Goal: Find specific page/section: Find specific page/section

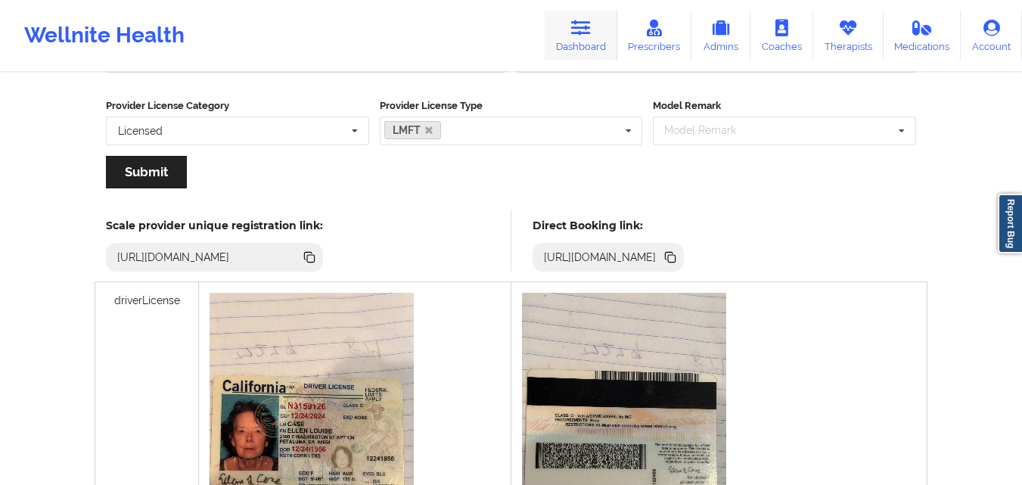
click at [591, 28] on icon at bounding box center [581, 28] width 20 height 17
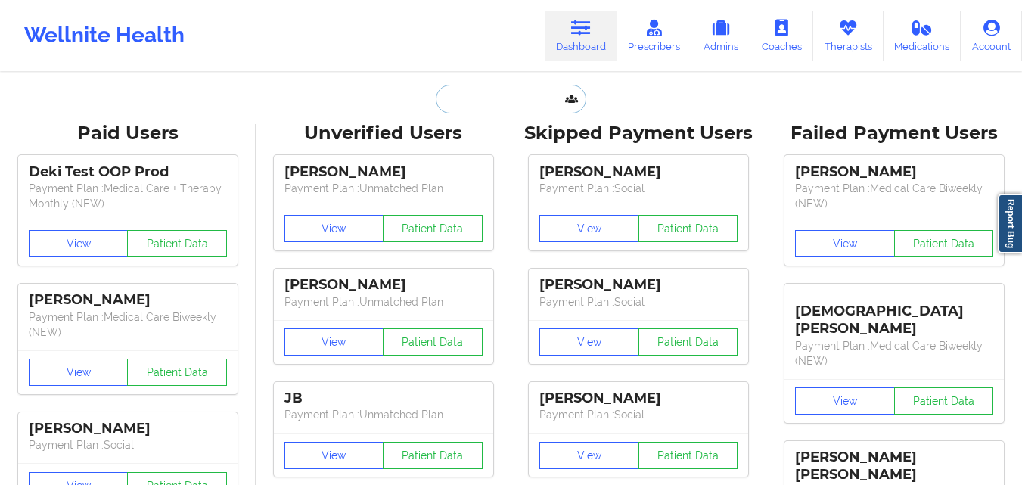
click at [501, 105] on input "text" at bounding box center [511, 99] width 150 height 29
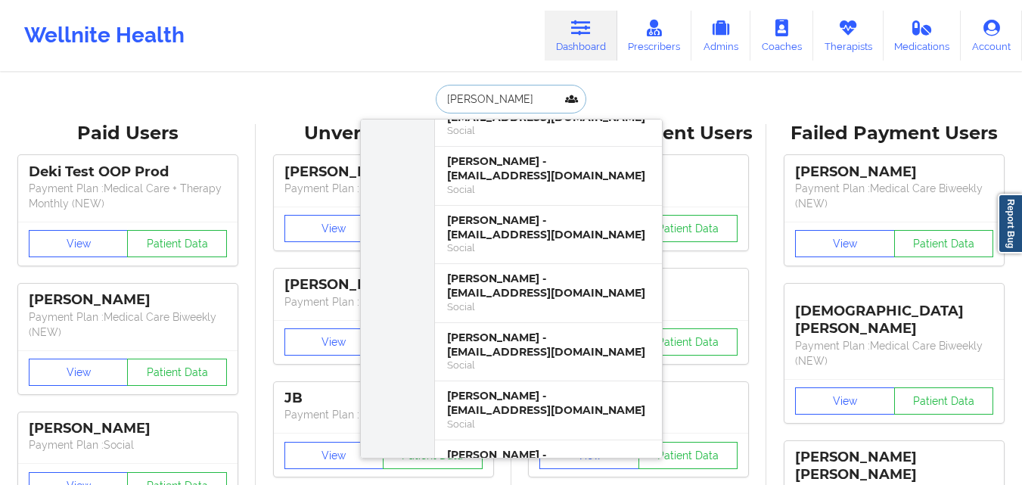
scroll to position [908, 0]
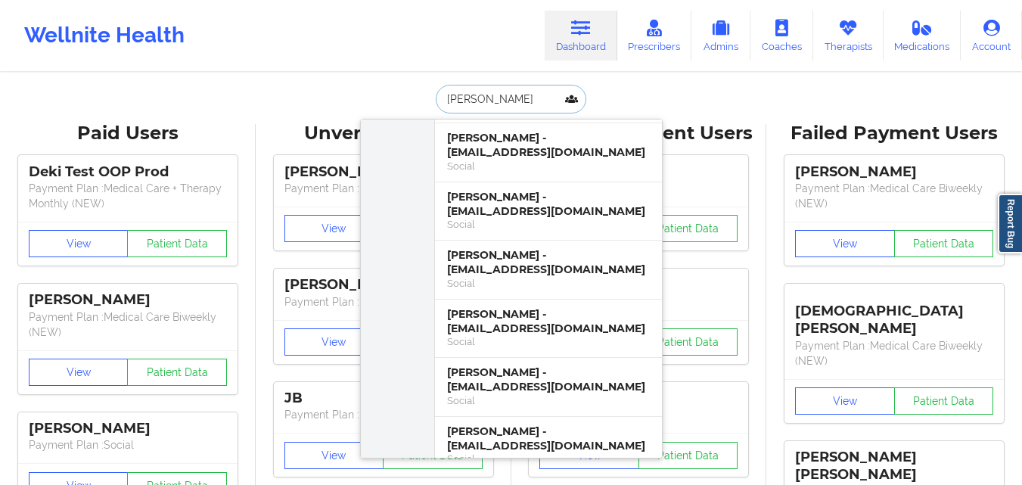
type input "[PERSON_NAME]"
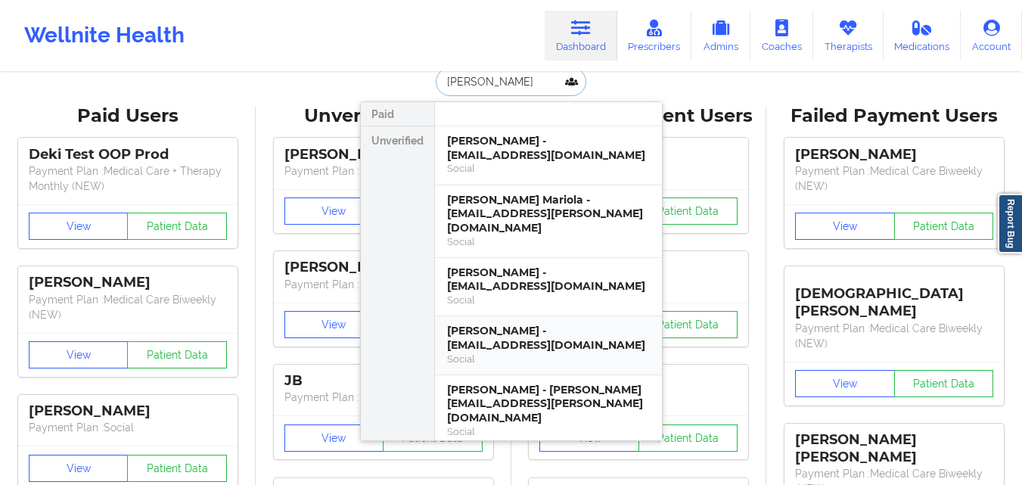
scroll to position [0, 0]
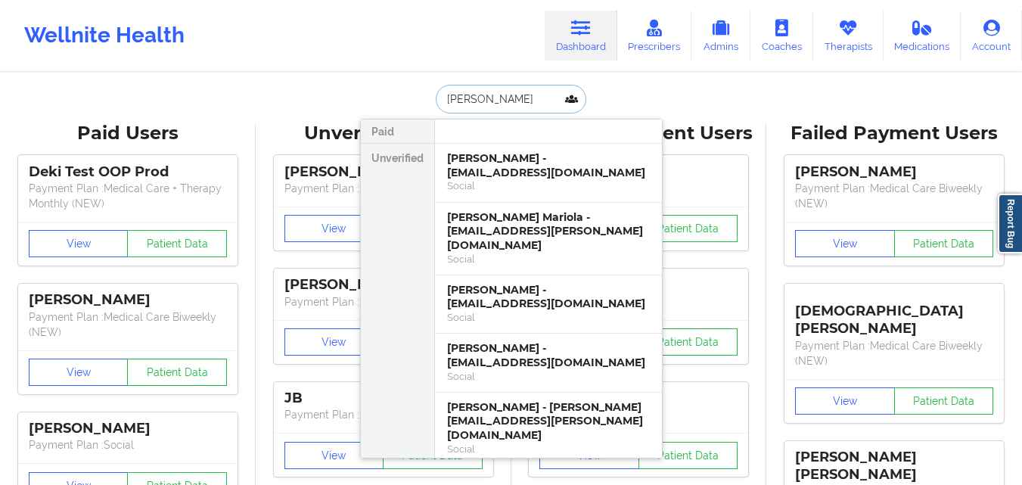
click at [538, 98] on input "[PERSON_NAME]" at bounding box center [511, 99] width 150 height 29
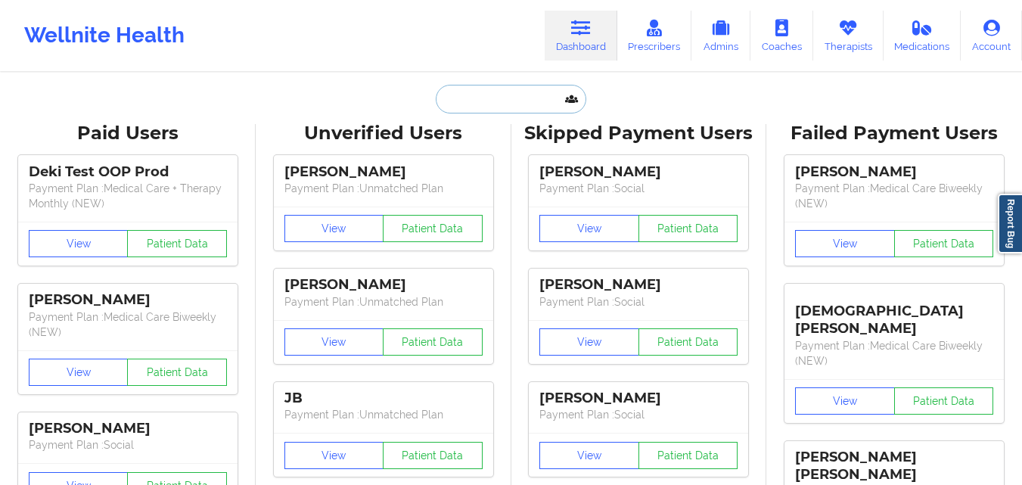
click at [452, 104] on input "text" at bounding box center [511, 99] width 150 height 29
paste input "[PERSON_NAME] May"
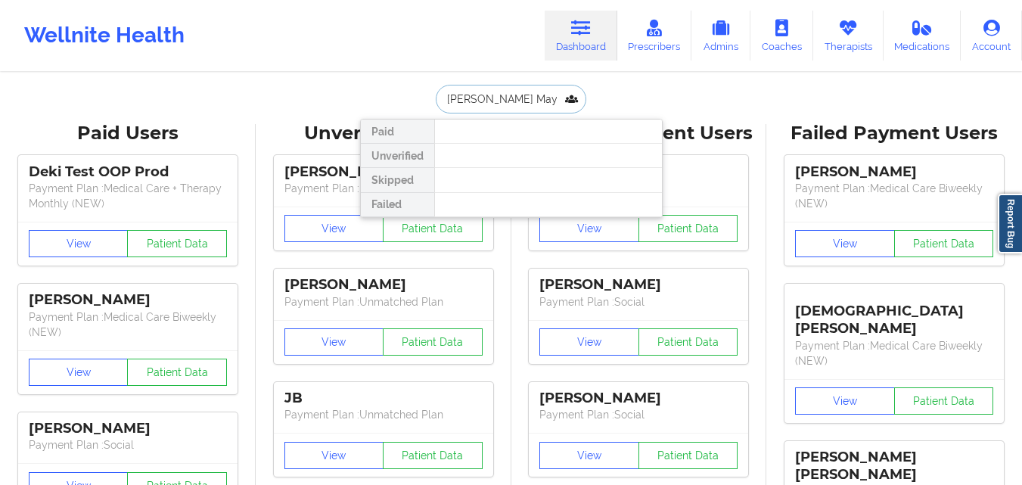
click at [495, 104] on input "[PERSON_NAME] May" at bounding box center [511, 99] width 150 height 29
type input "[PERSON_NAME] E May"
click at [535, 92] on input "[PERSON_NAME] E May" at bounding box center [511, 99] width 150 height 29
